Goal: Find specific page/section: Find specific page/section

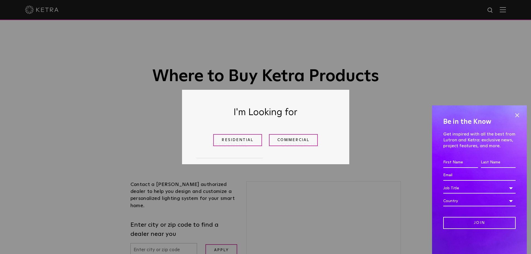
drag, startPoint x: 234, startPoint y: 142, endPoint x: 138, endPoint y: 115, distance: 99.3
click at [234, 142] on link "Residential" at bounding box center [237, 140] width 49 height 12
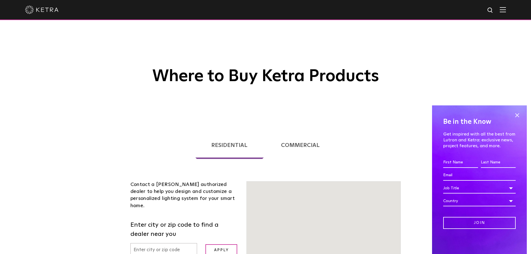
scroll to position [142, 0]
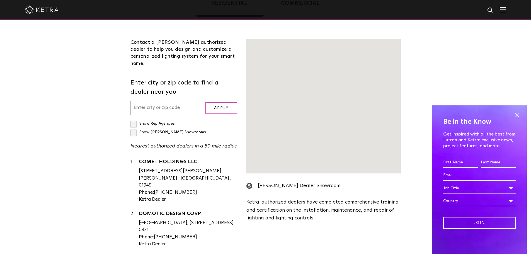
click at [299, 142] on div at bounding box center [324, 106] width 154 height 134
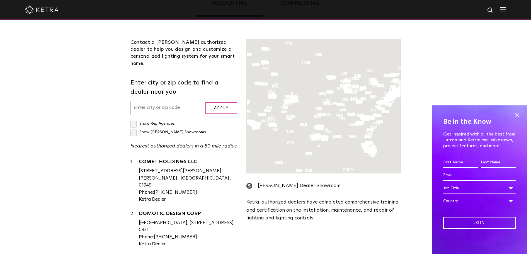
scroll to position [114, 0]
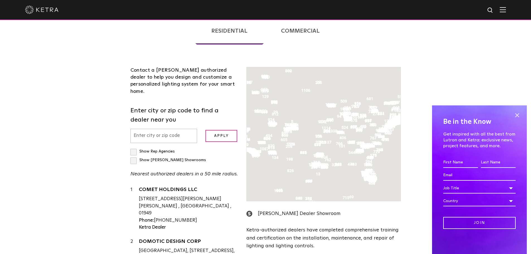
click at [155, 130] on input "text" at bounding box center [163, 136] width 67 height 14
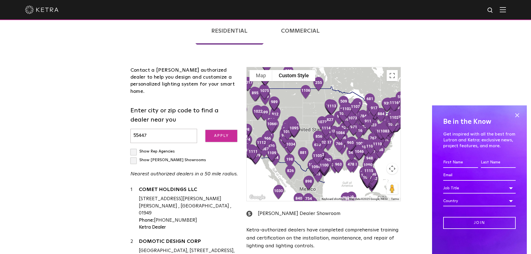
type input "55447"
click at [228, 130] on input "Apply" at bounding box center [221, 136] width 32 height 12
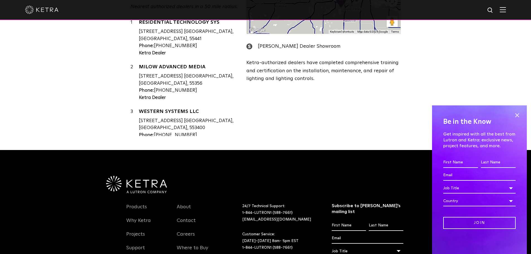
scroll to position [170, 0]
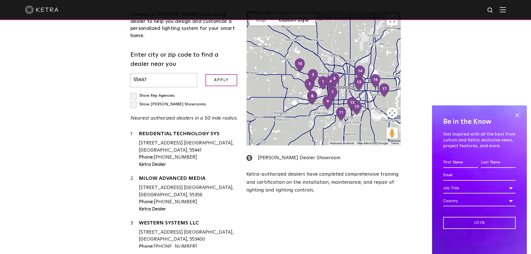
click at [132, 91] on input "Show [PERSON_NAME] Showrooms" at bounding box center [132, 93] width 4 height 4
checkbox input "true"
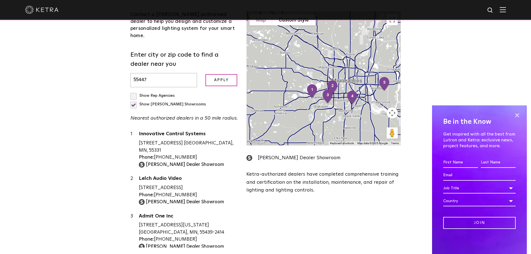
click at [135, 94] on label "Show Rep Agencies" at bounding box center [152, 96] width 44 height 4
click at [134, 91] on input "Show Rep Agencies" at bounding box center [132, 93] width 4 height 4
checkbox input "true"
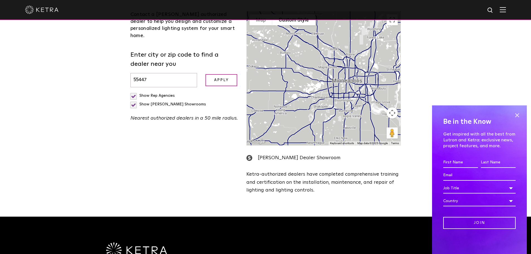
click at [184, 102] on label "Show [PERSON_NAME] Showrooms" at bounding box center [168, 104] width 76 height 4
click at [134, 91] on input "Show [PERSON_NAME] Showrooms" at bounding box center [132, 93] width 4 height 4
checkbox input "false"
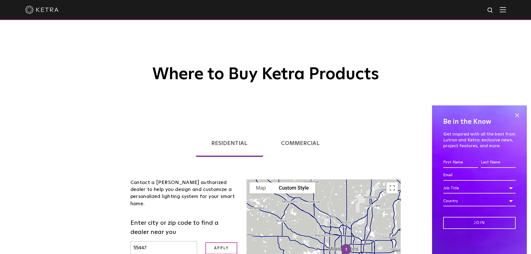
scroll to position [0, 0]
